Goal: Check status: Check status

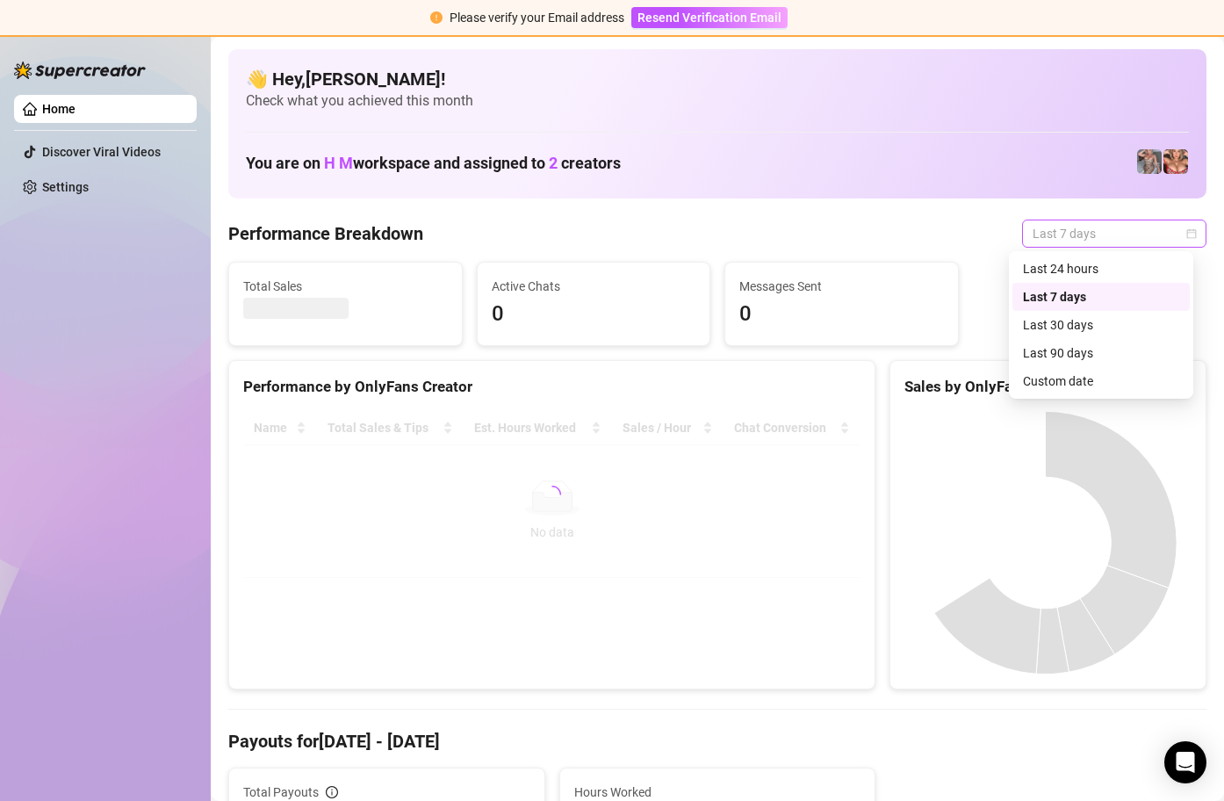
click at [1170, 232] on span "Last 7 days" at bounding box center [1113, 233] width 163 height 26
click at [1105, 384] on div "Custom date" at bounding box center [1101, 380] width 156 height 19
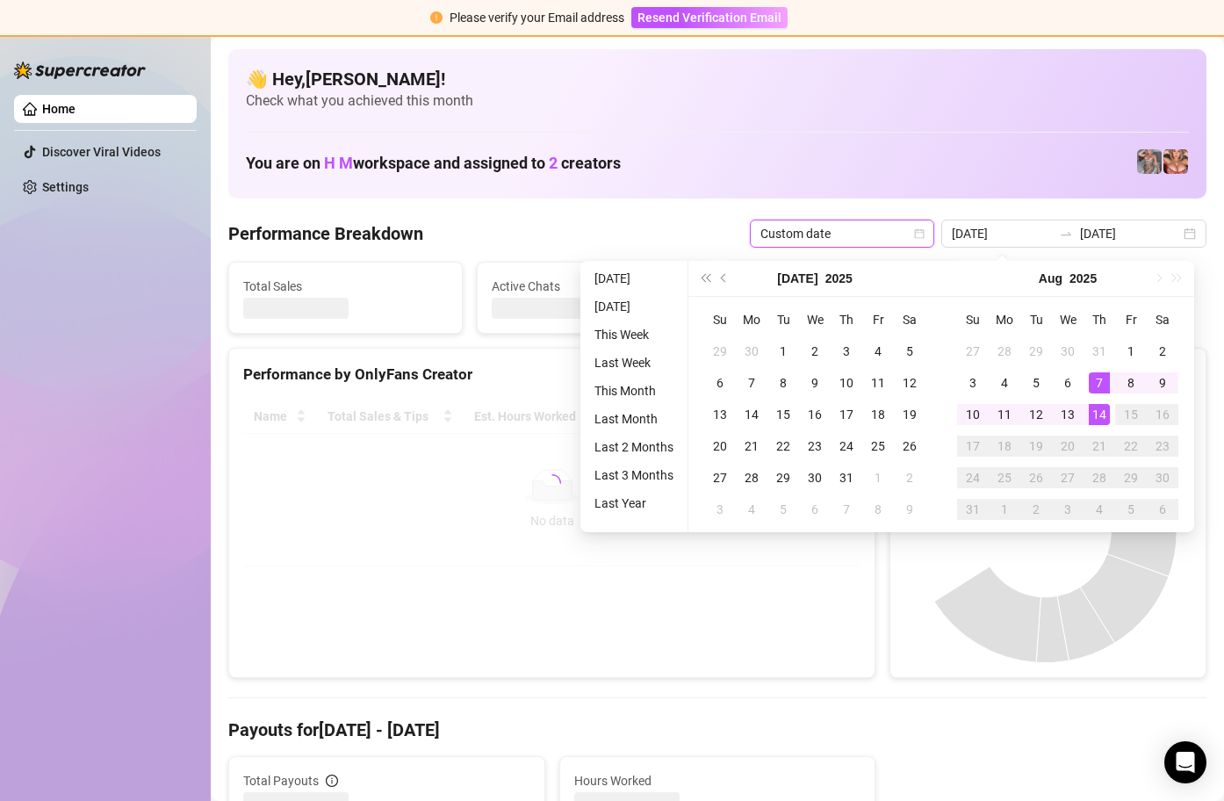
type input "2025-08-14"
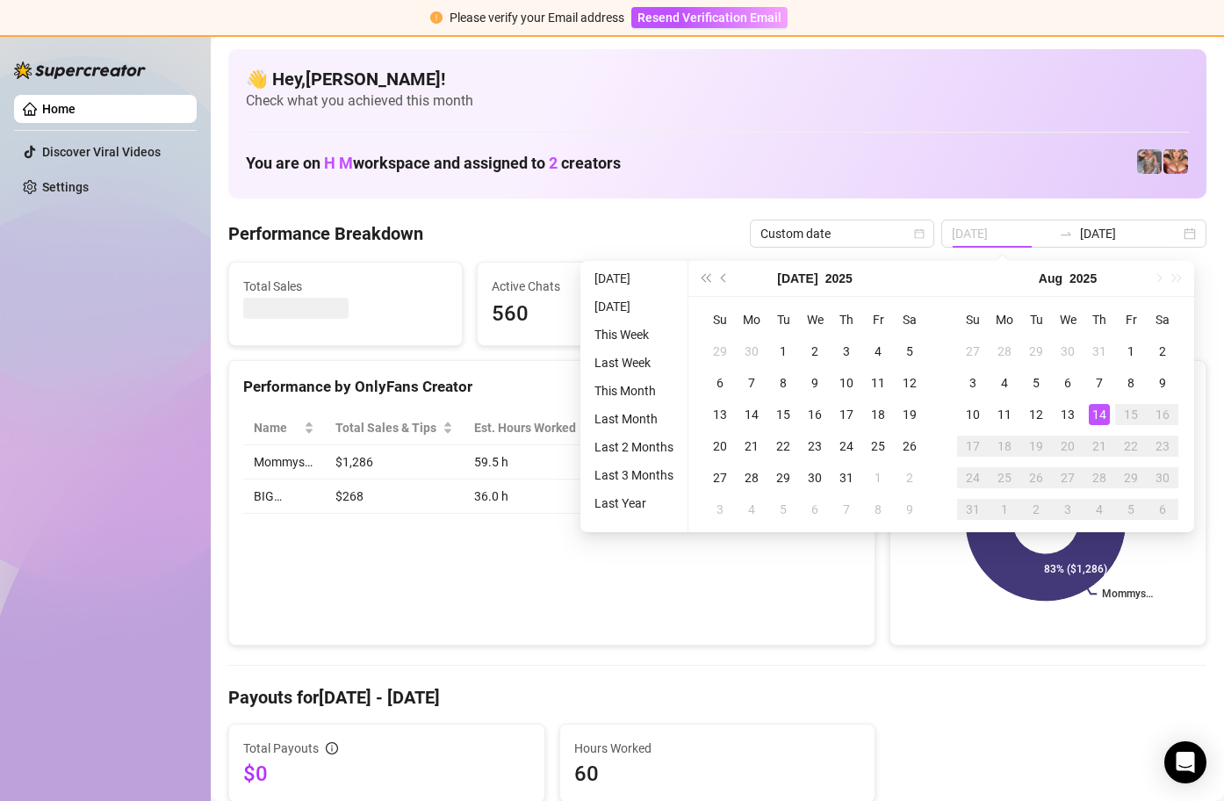
click at [1091, 421] on div "14" at bounding box center [1099, 414] width 21 height 21
click at [1091, 422] on div "14" at bounding box center [1099, 414] width 21 height 21
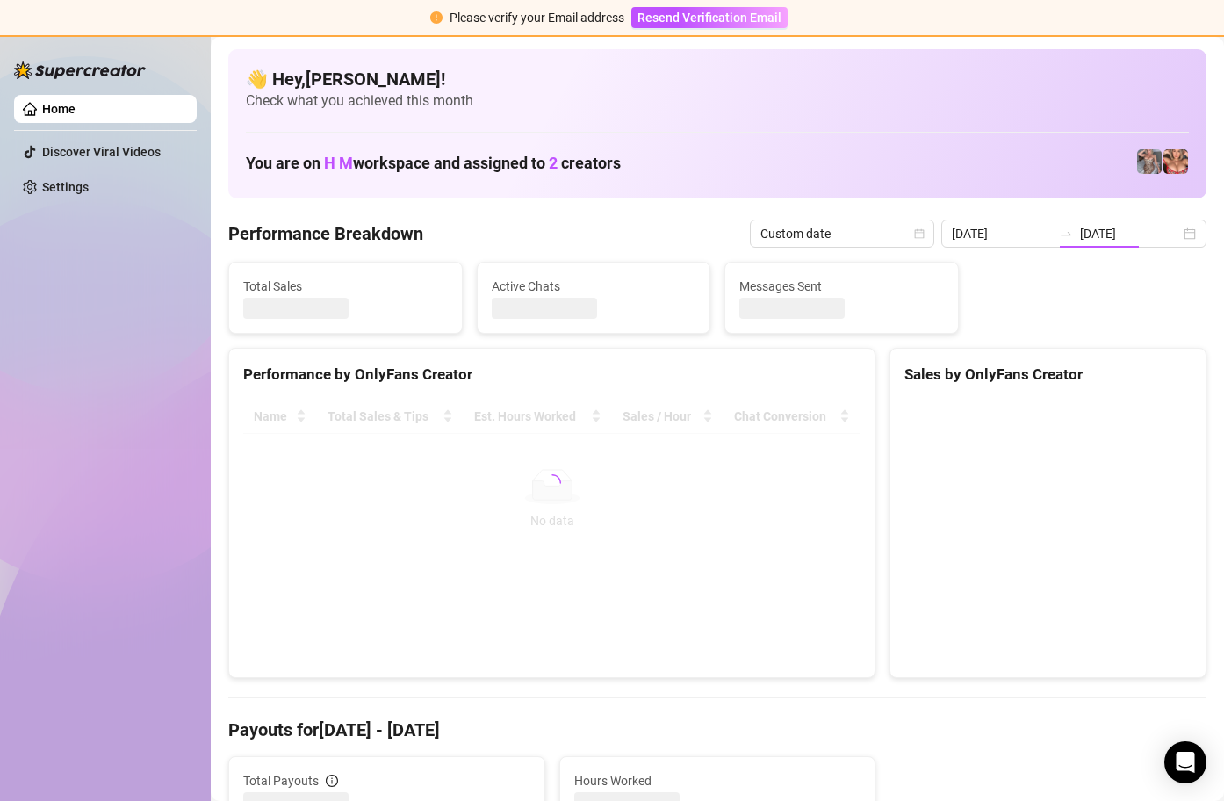
type input "2025-08-14"
